Goal: Task Accomplishment & Management: Use online tool/utility

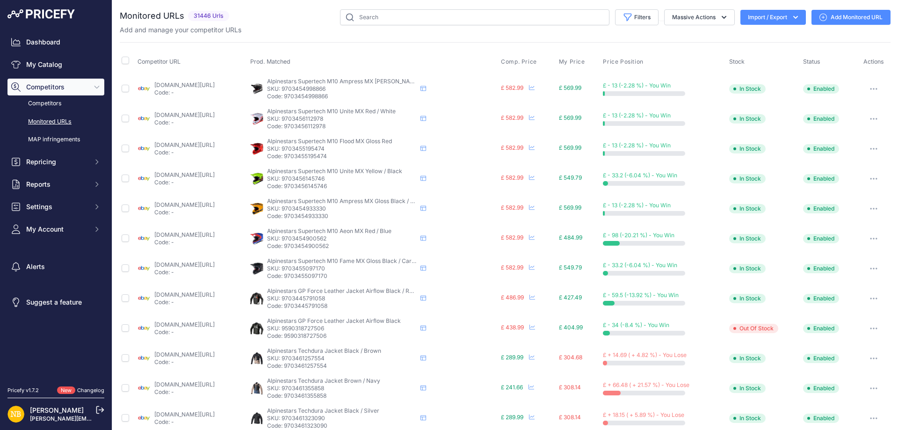
click at [791, 18] on icon "button" at bounding box center [795, 17] width 9 height 9
click at [774, 35] on div "Import" at bounding box center [772, 37] width 75 height 17
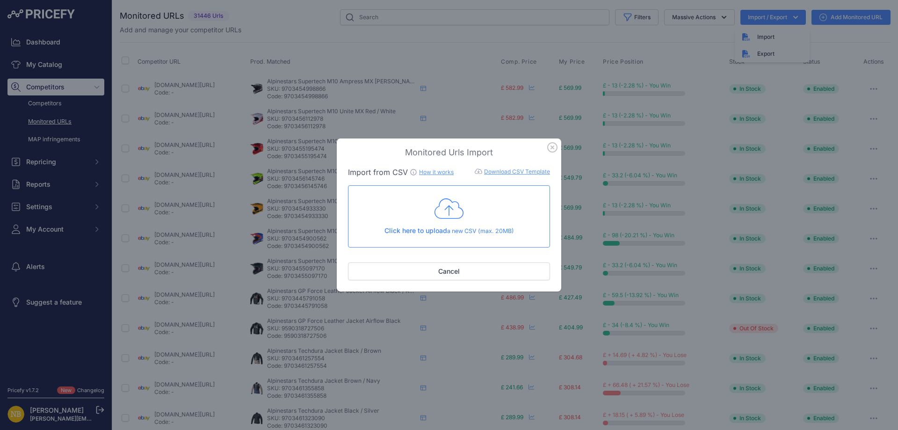
click at [460, 214] on icon at bounding box center [449, 208] width 29 height 23
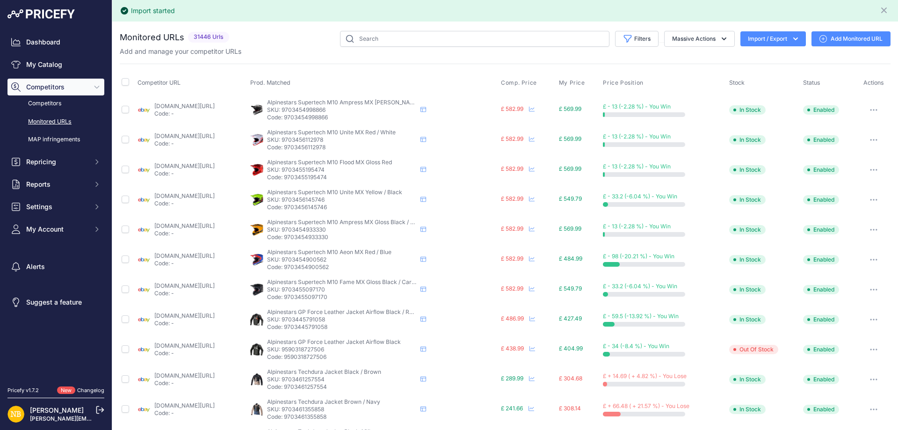
click at [791, 43] on icon "button" at bounding box center [795, 38] width 9 height 9
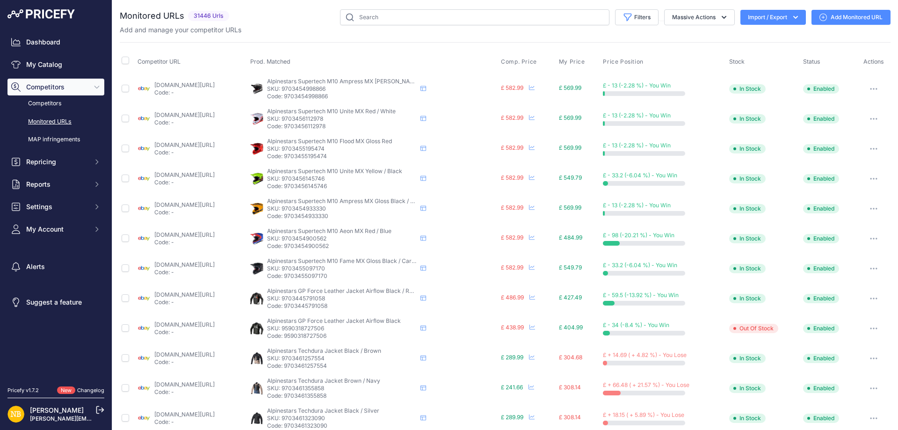
click at [794, 18] on icon "button" at bounding box center [796, 17] width 5 height 3
click at [791, 22] on icon "button" at bounding box center [795, 17] width 9 height 9
click at [793, 19] on icon "button" at bounding box center [795, 17] width 9 height 9
click at [632, 24] on button "Filters" at bounding box center [637, 17] width 44 height 16
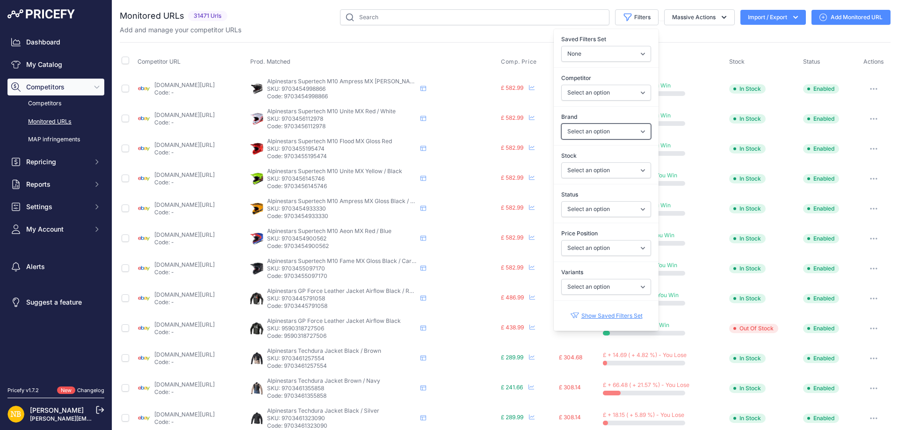
click at [561, 127] on select "Select an option 100% 13 And A Half Magazine AGV Airoh Ale Clothing Alpinestars…" at bounding box center [606, 132] width 90 height 16
click at [569, 83] on div "Competitor Select an option [DOMAIN_NAME] [DOMAIN_NAME] [DOMAIN_NAME] [DOMAIN_N…" at bounding box center [606, 87] width 105 height 35
click at [569, 86] on select "Select an option [DOMAIN_NAME] [DOMAIN_NAME] [DOMAIN_NAME] [DOMAIN_NAME] [DOMAI…" at bounding box center [606, 93] width 90 height 16
select select "15833"
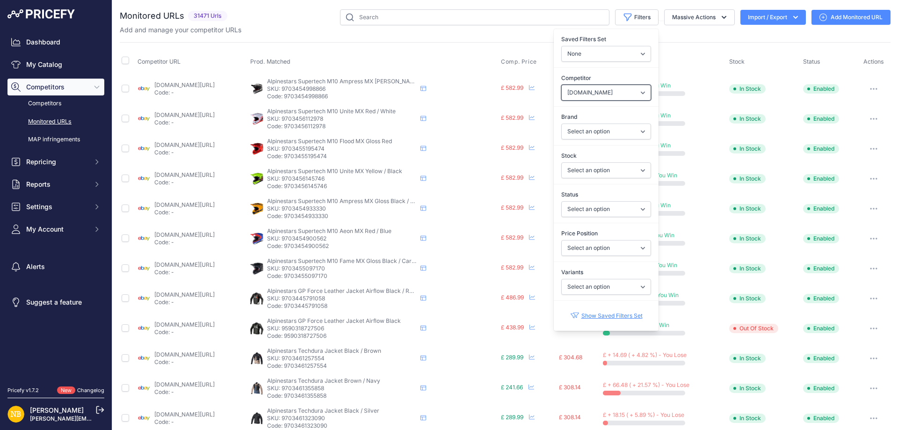
click at [561, 85] on select "Select an option [DOMAIN_NAME] [DOMAIN_NAME] [DOMAIN_NAME] [DOMAIN_NAME] [DOMAI…" at bounding box center [606, 93] width 90 height 16
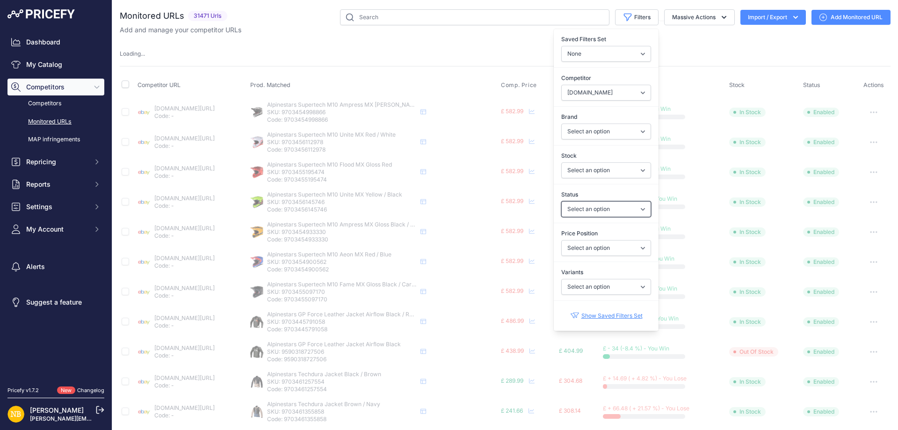
drag, startPoint x: 574, startPoint y: 206, endPoint x: 574, endPoint y: 215, distance: 8.9
click at [574, 206] on select "Select an option Enabled Disabled In progress Scraping Failed Not Found Missing…" at bounding box center [606, 209] width 90 height 16
select select "2"
click at [561, 201] on select "Select an option Enabled Disabled In progress Scraping Failed Not Found Missing…" at bounding box center [606, 209] width 90 height 16
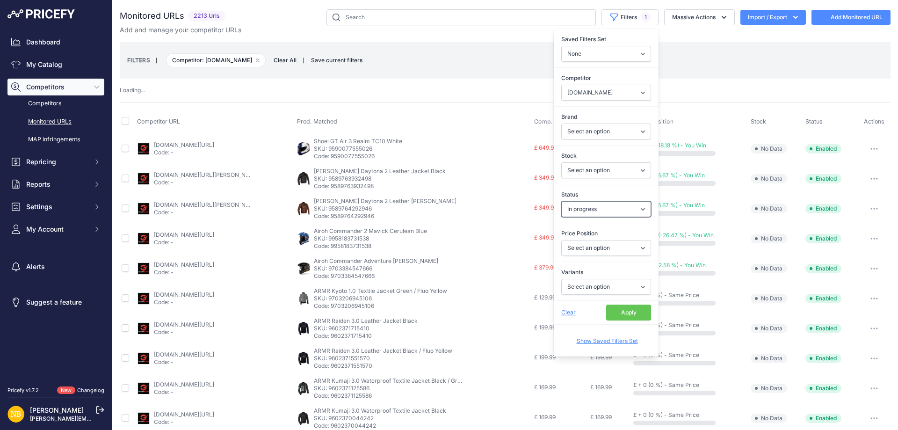
select select "15833"
select select
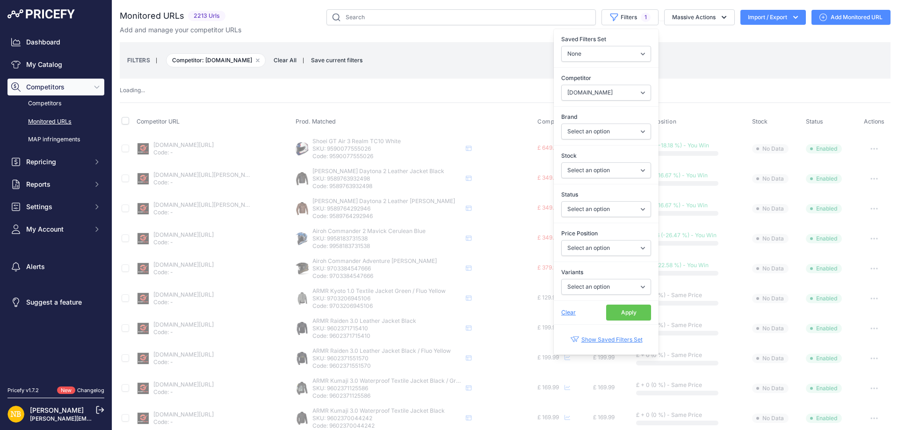
click at [619, 314] on button "Apply" at bounding box center [628, 313] width 45 height 16
